Goal: Transaction & Acquisition: Purchase product/service

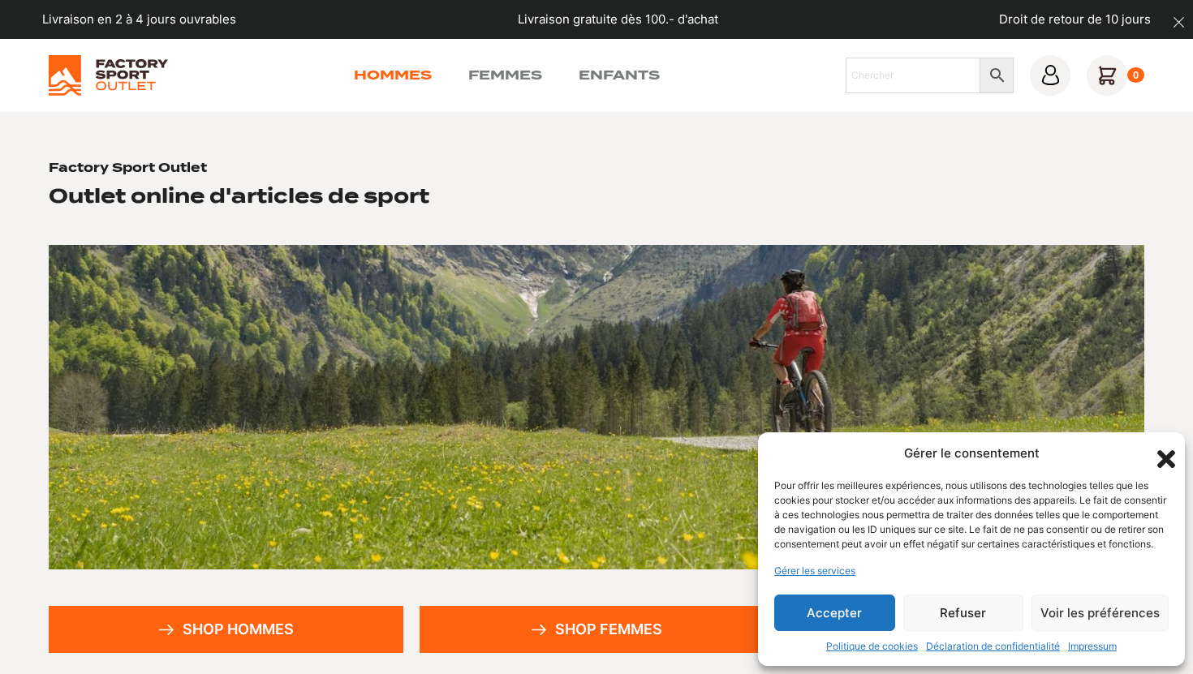
click at [407, 73] on link "Hommes" at bounding box center [393, 75] width 78 height 19
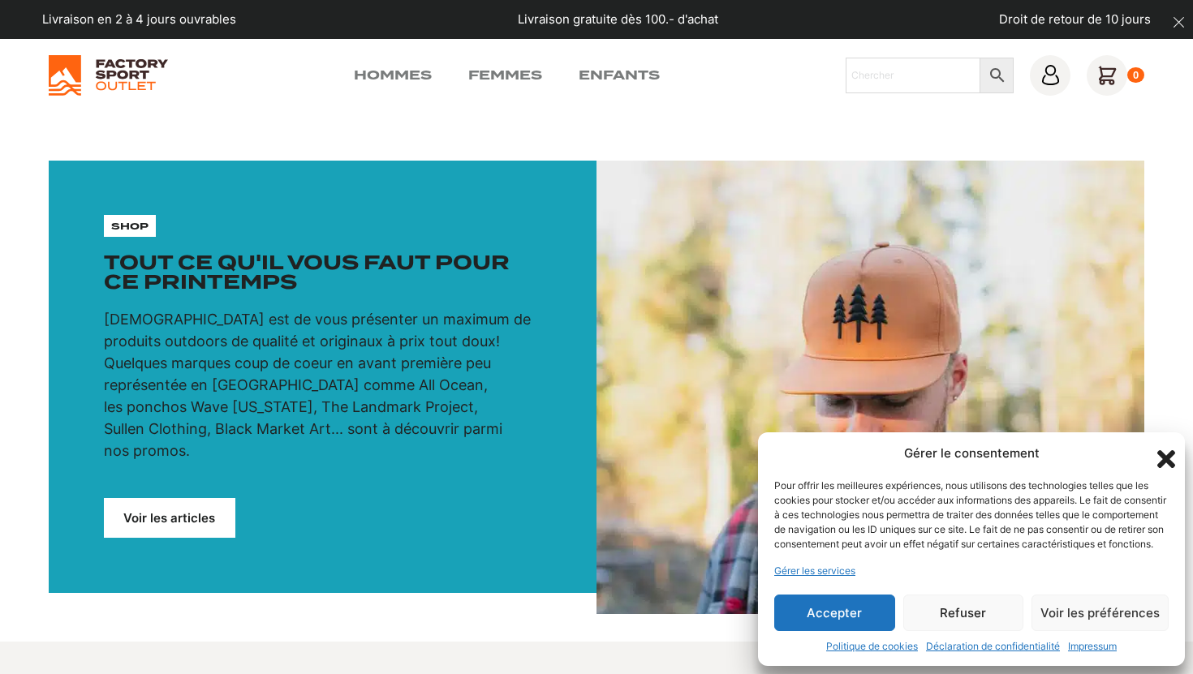
click at [954, 617] on button "Refuser" at bounding box center [963, 613] width 121 height 37
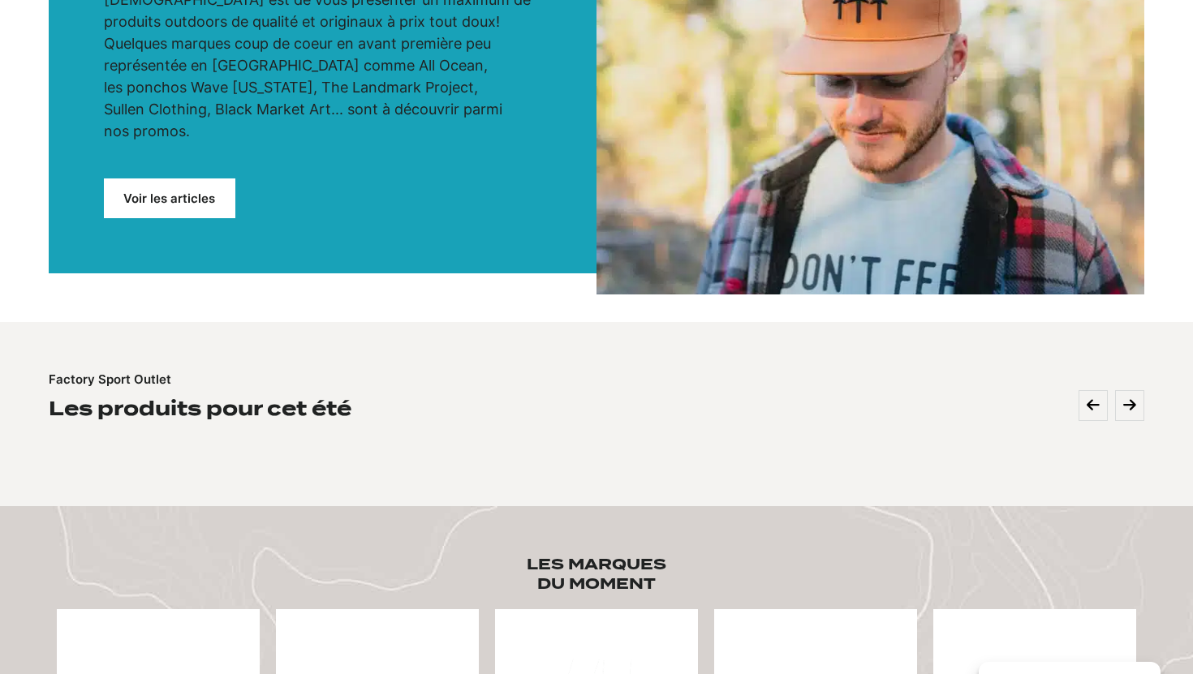
scroll to position [19, 0]
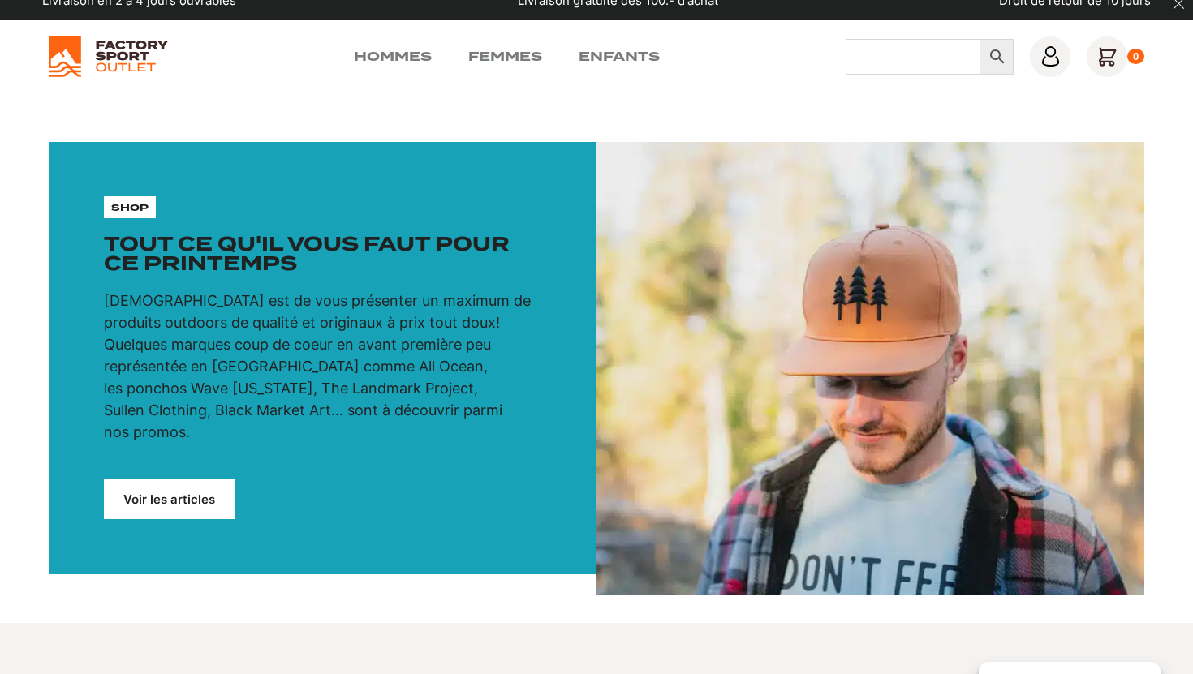
click at [902, 68] on input "Chercher" at bounding box center [914, 57] width 136 height 36
type input "sac à dos"
